Goal: Check status: Check status

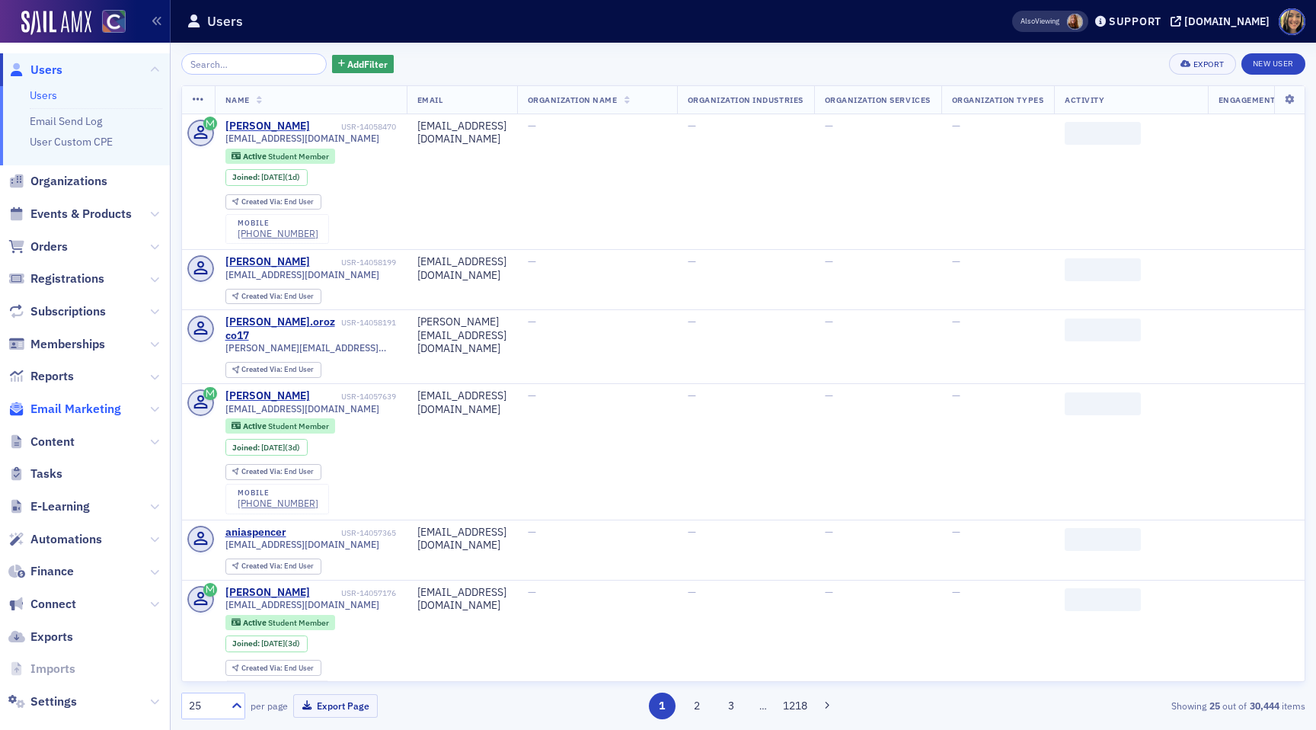
click at [65, 401] on span "Email Marketing" at bounding box center [75, 409] width 91 height 17
click at [110, 212] on span "Events & Products" at bounding box center [80, 214] width 101 height 17
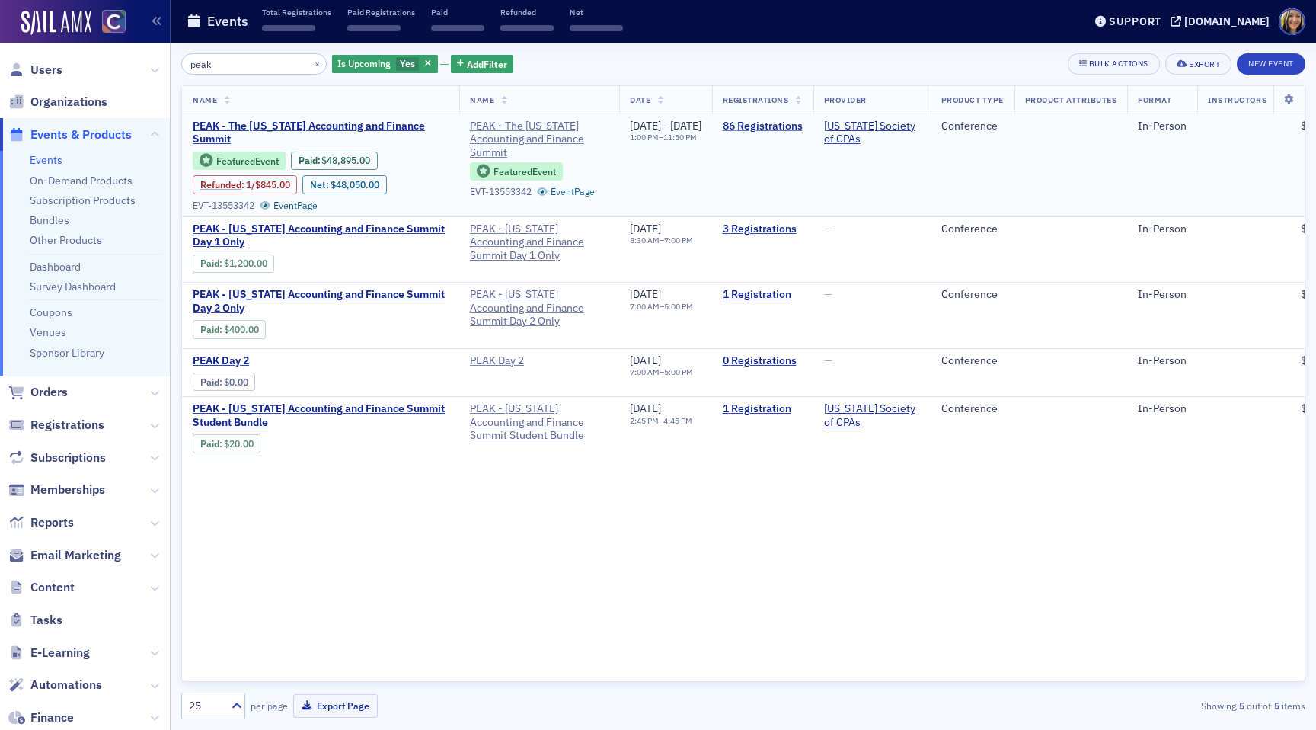
type input "peak"
click at [803, 126] on link "86 Registrations" at bounding box center [763, 127] width 80 height 14
